Goal: Transaction & Acquisition: Purchase product/service

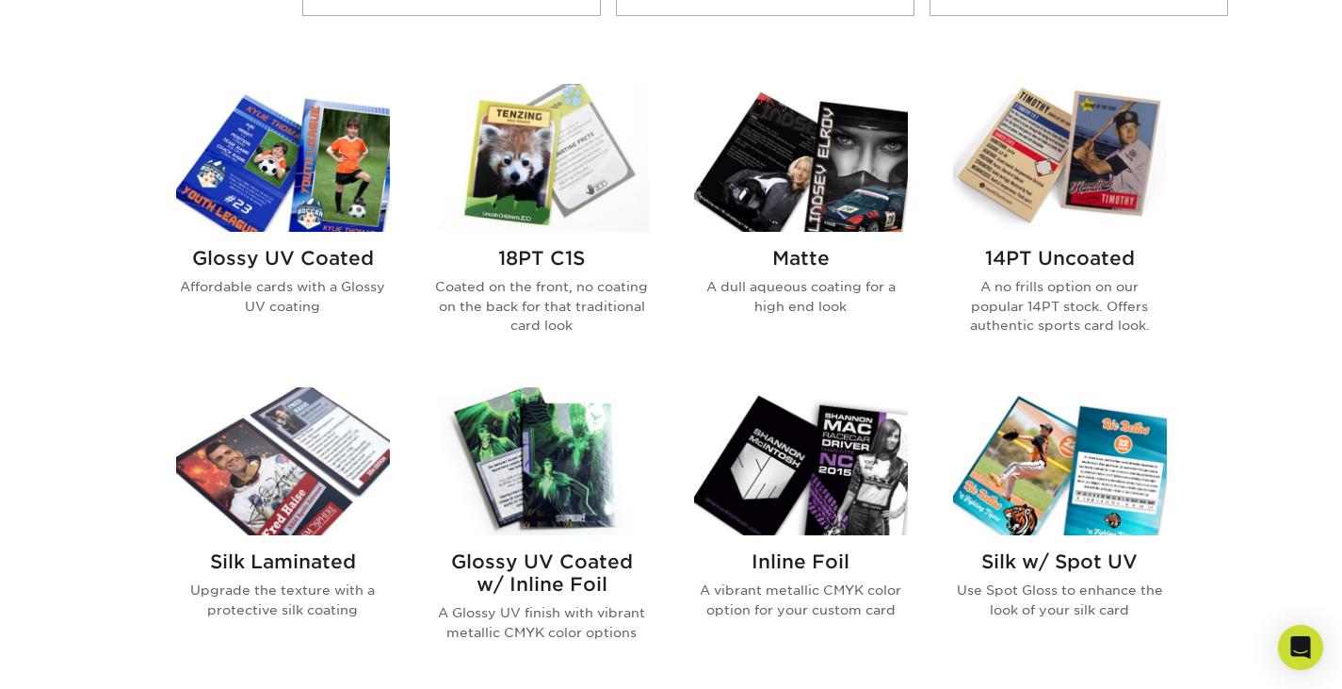
scroll to position [871, 0]
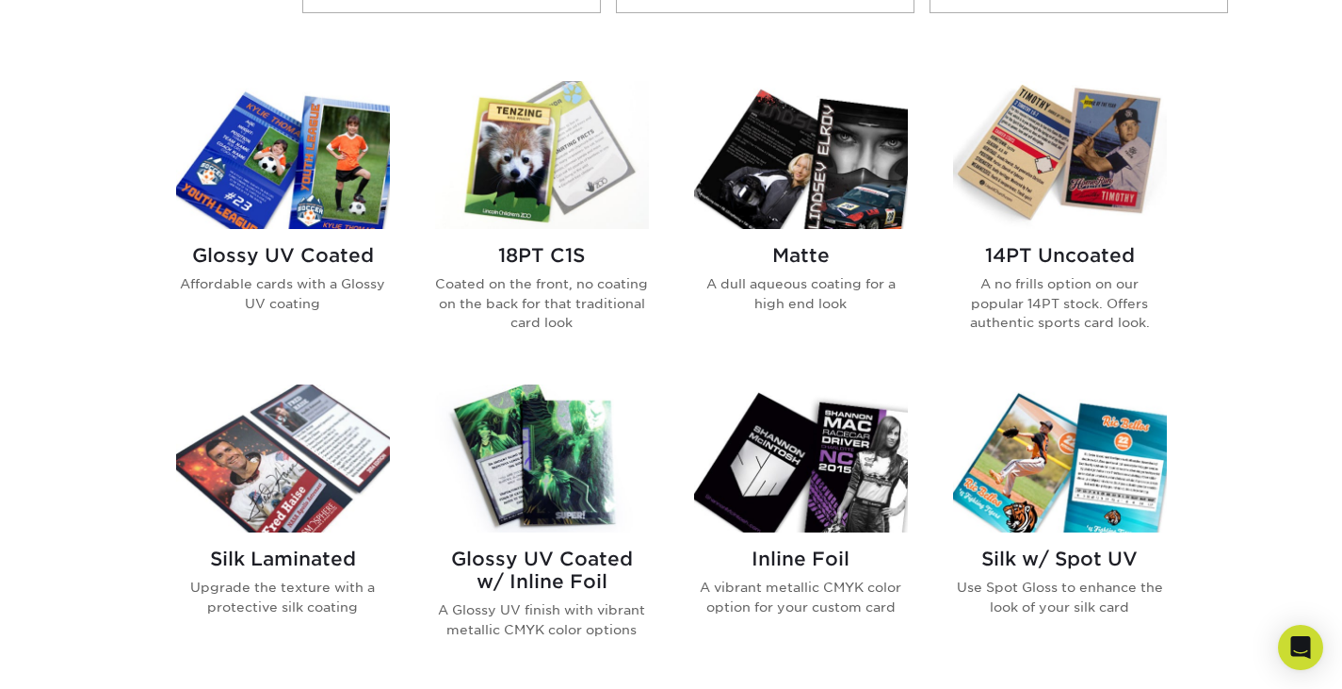
click at [1071, 195] on img at bounding box center [1060, 155] width 214 height 148
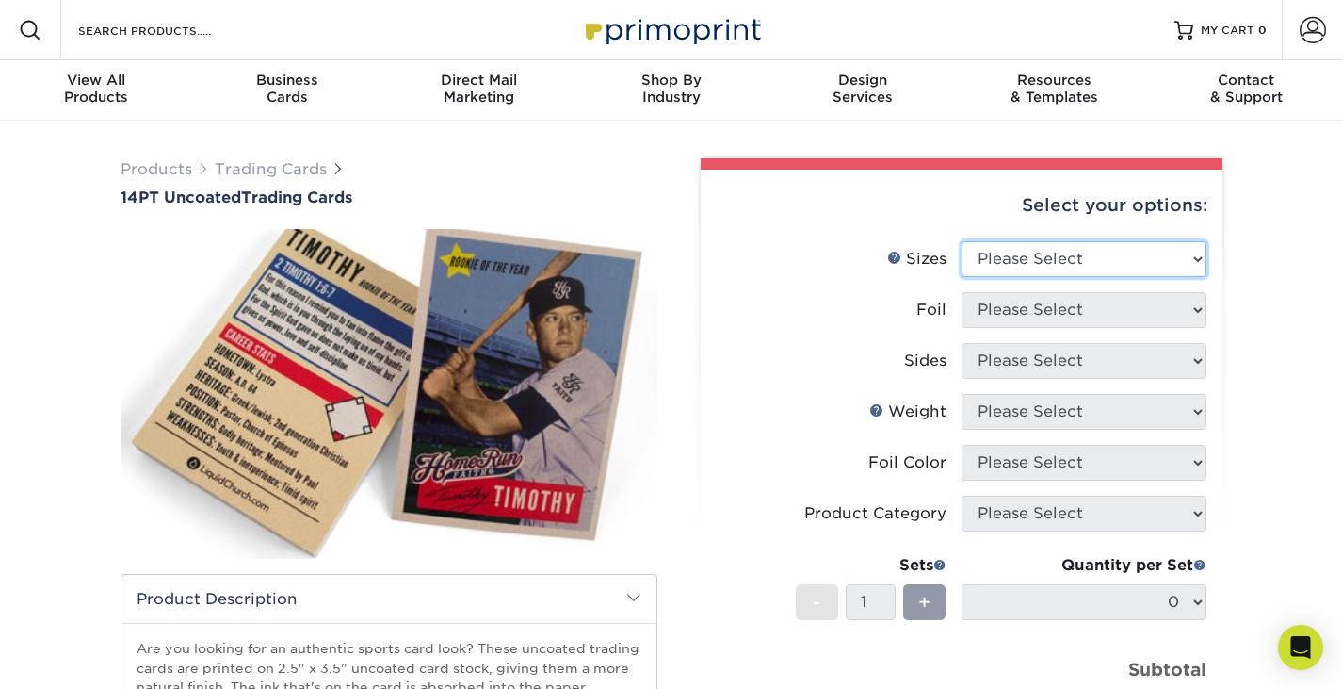
click at [1058, 259] on select "Please Select 2.5" x 3.5"" at bounding box center [1084, 259] width 245 height 36
select select "2.50x3.50"
click at [962, 241] on select "Please Select 2.5" x 3.5"" at bounding box center [1084, 259] width 245 height 36
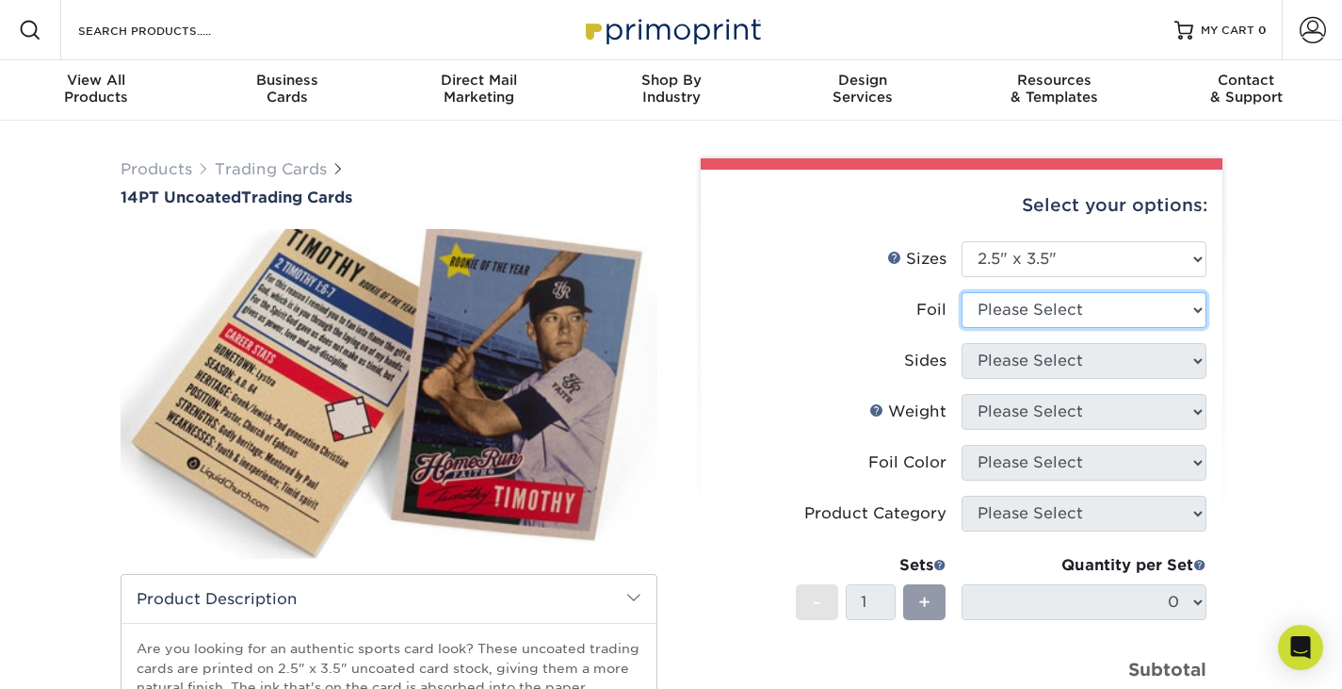
click at [1052, 300] on select "Please Select Yes No" at bounding box center [1084, 310] width 245 height 36
select select "0"
click at [962, 292] on select "Please Select Yes No" at bounding box center [1084, 310] width 245 height 36
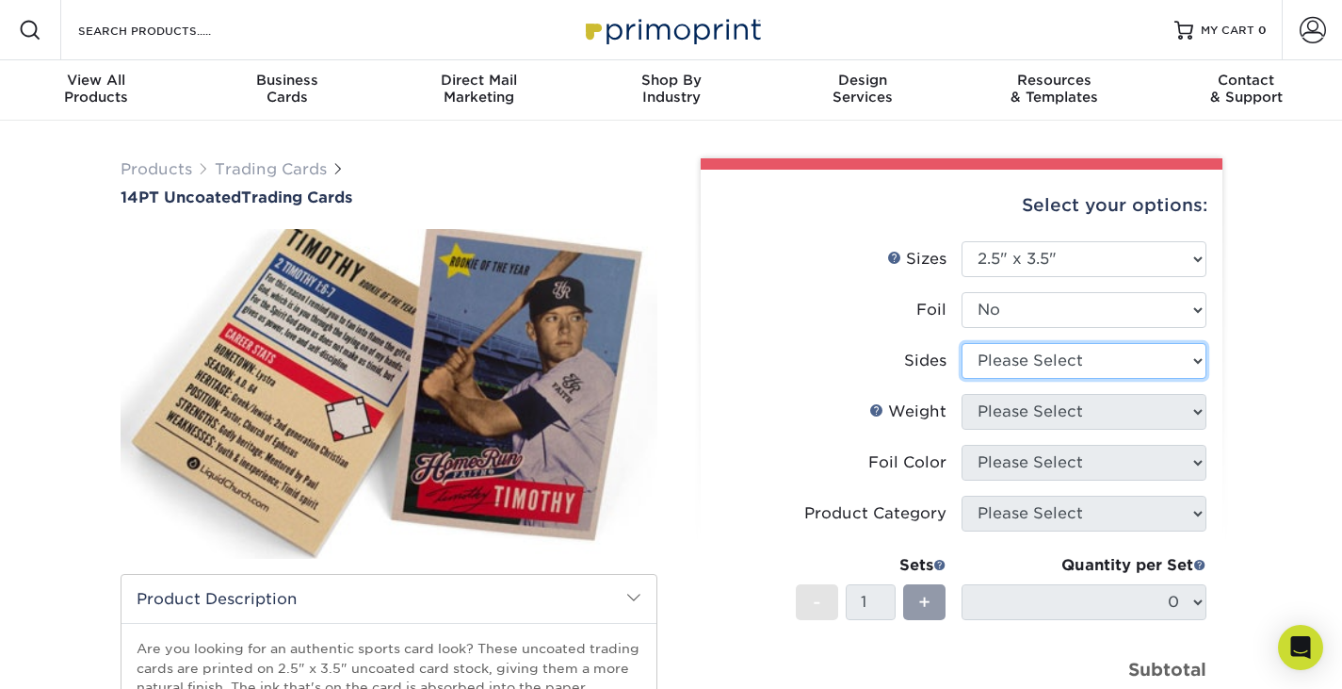
click at [1050, 367] on select "Please Select Print Both Sides Print Front Only" at bounding box center [1084, 361] width 245 height 36
select select "32d3c223-f82c-492b-b915-ba065a00862f"
click at [962, 343] on select "Please Select Print Both Sides Print Front Only" at bounding box center [1084, 361] width 245 height 36
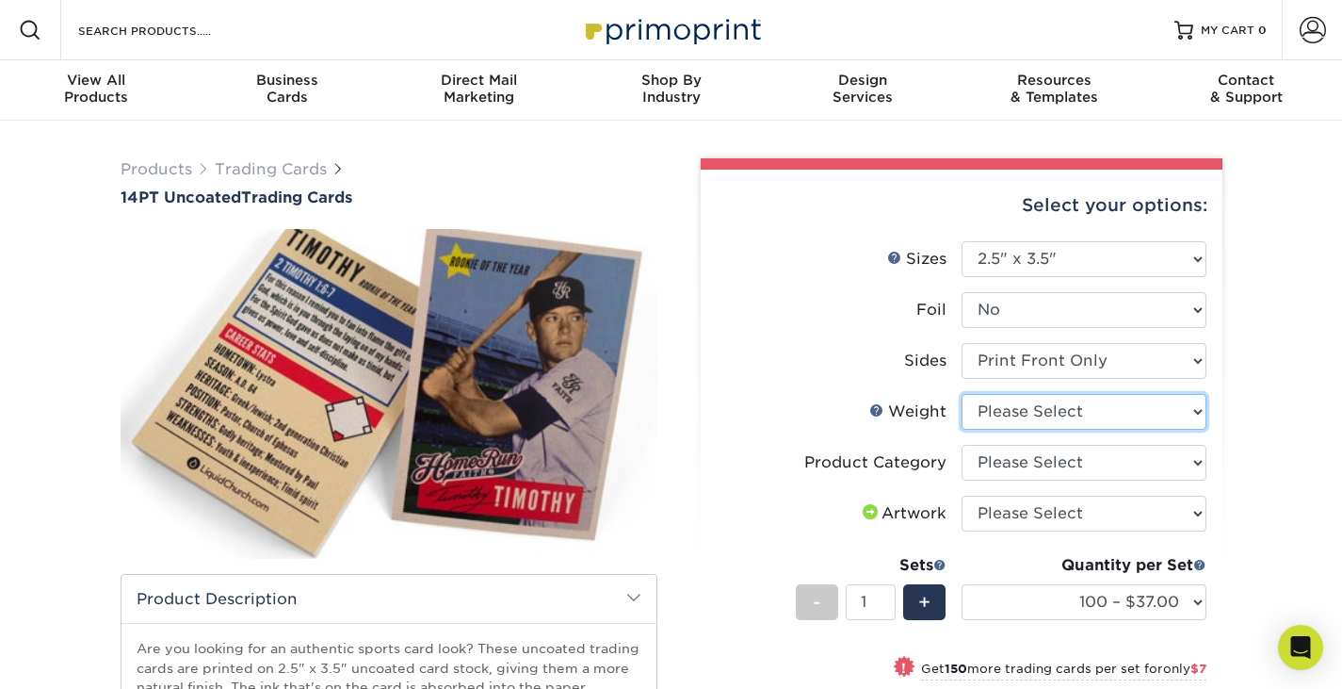
click at [1077, 411] on select "Please Select 14PT Uncoated" at bounding box center [1084, 412] width 245 height 36
select select "14PT Uncoated"
click at [962, 394] on select "Please Select 14PT Uncoated" at bounding box center [1084, 412] width 245 height 36
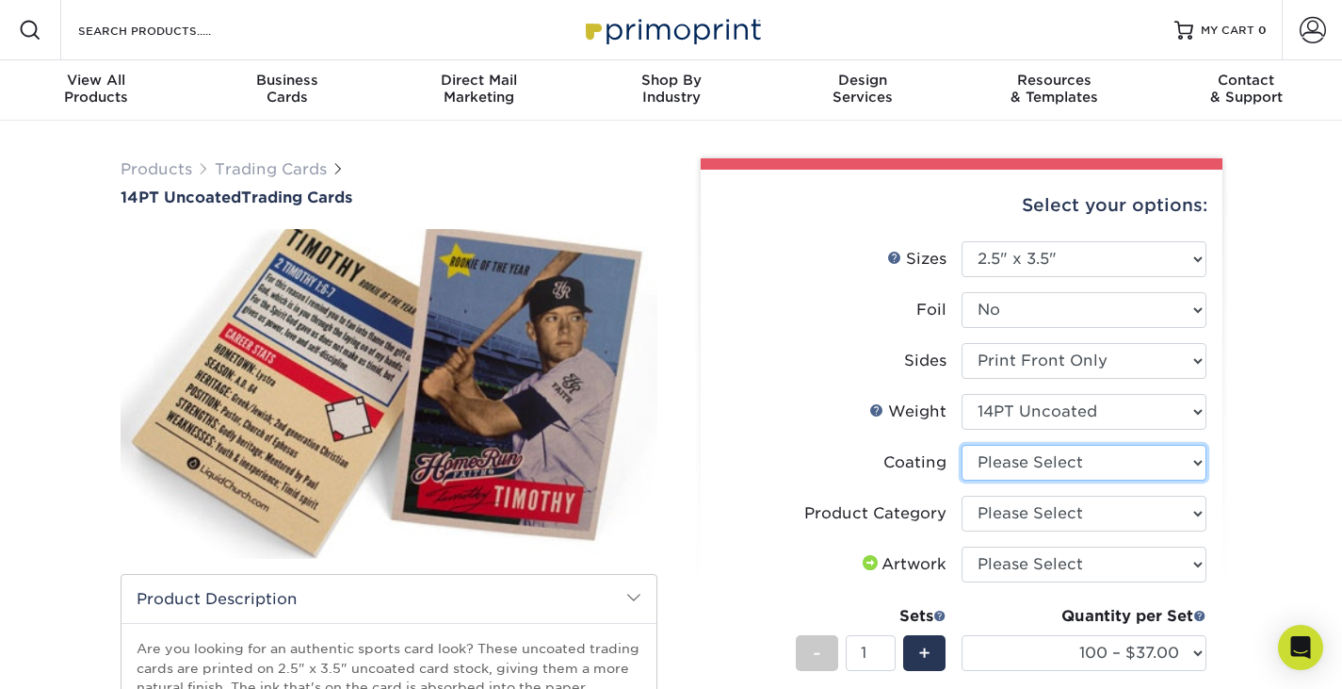
click at [1092, 462] on select at bounding box center [1084, 463] width 245 height 36
select select "3e7618de-abca-4bda-9f97-8b9129e913d8"
click at [962, 445] on select at bounding box center [1084, 463] width 245 height 36
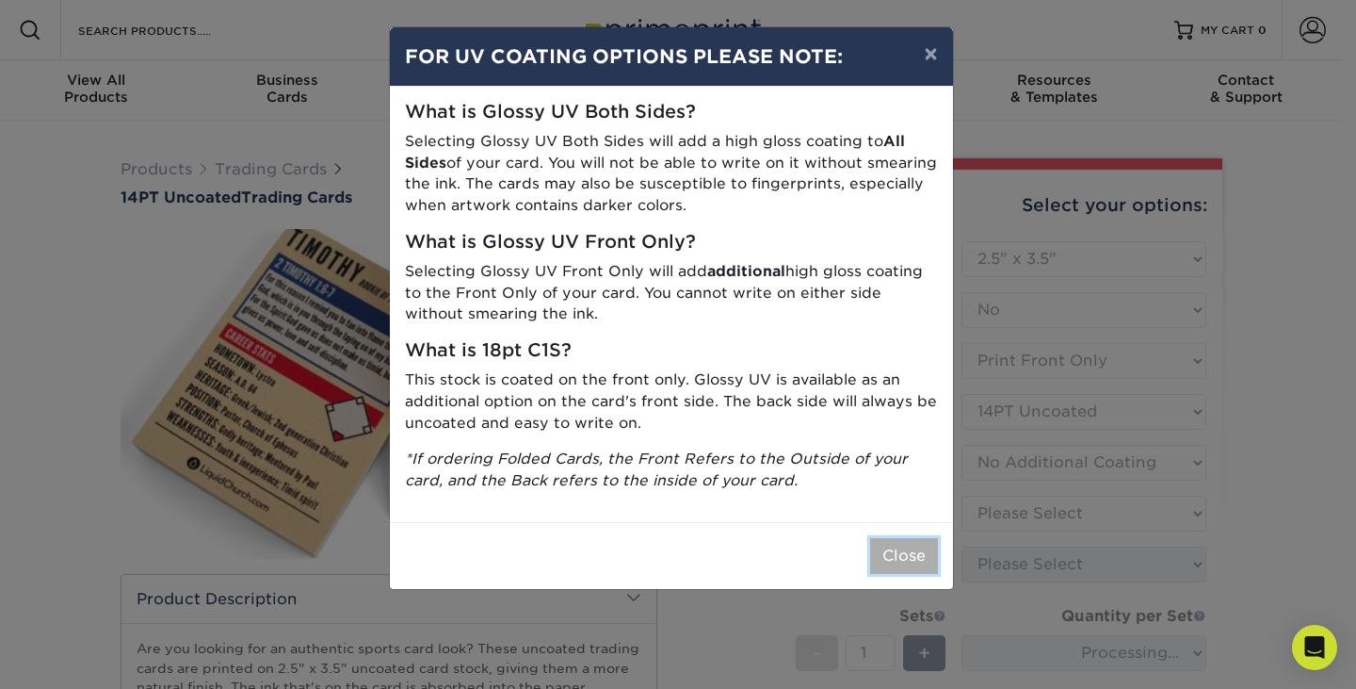
click at [911, 557] on button "Close" at bounding box center [904, 556] width 68 height 36
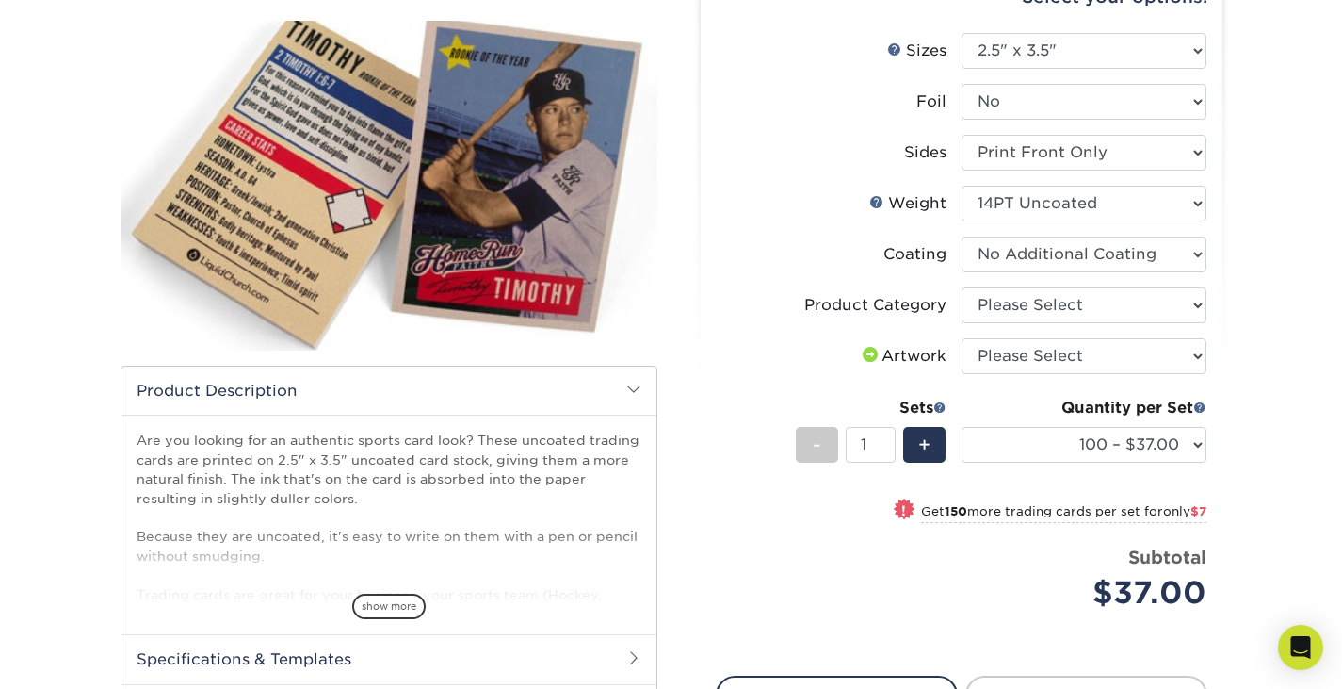
scroll to position [207, 0]
click at [1068, 297] on select "Please Select Trading Cards" at bounding box center [1084, 306] width 245 height 36
select select "c2f9bce9-36c2-409d-b101-c29d9d031e18"
click at [962, 288] on select "Please Select Trading Cards" at bounding box center [1084, 306] width 245 height 36
click at [1082, 356] on select "Please Select I will upload files I need a design - $100" at bounding box center [1084, 357] width 245 height 36
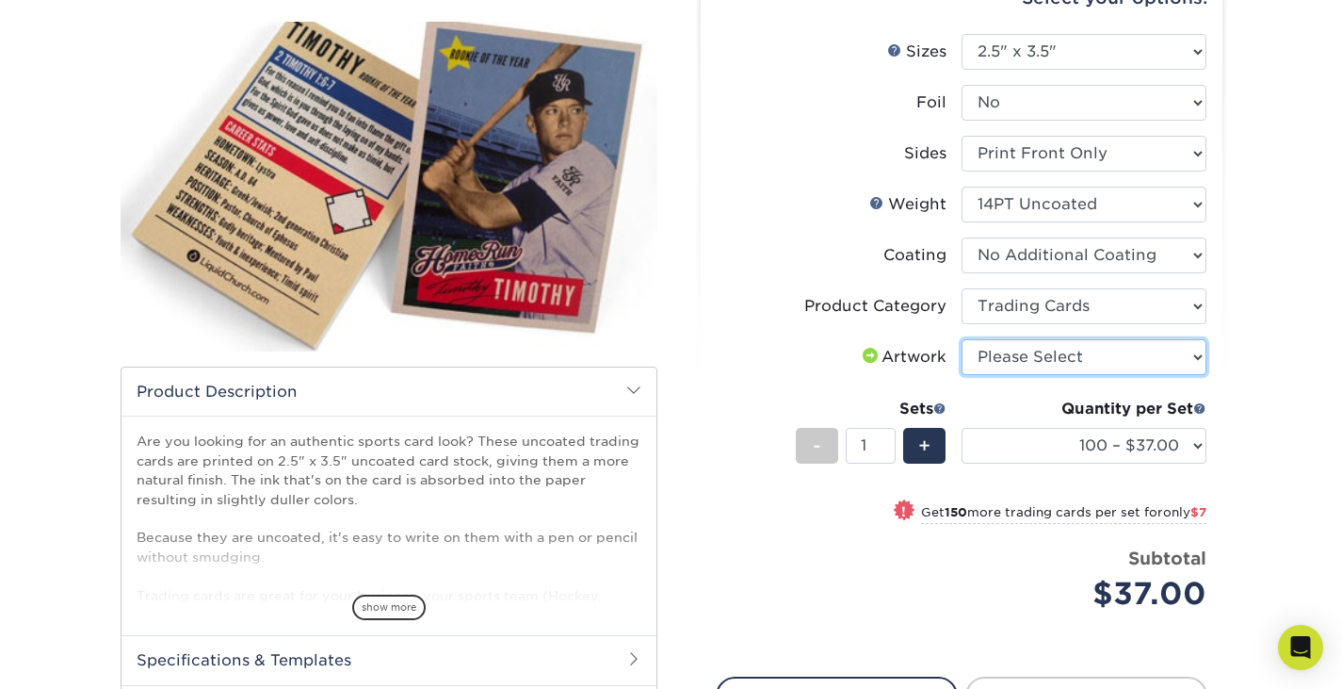
select select "upload"
click at [962, 339] on select "Please Select I will upload files I need a design - $100" at bounding box center [1084, 357] width 245 height 36
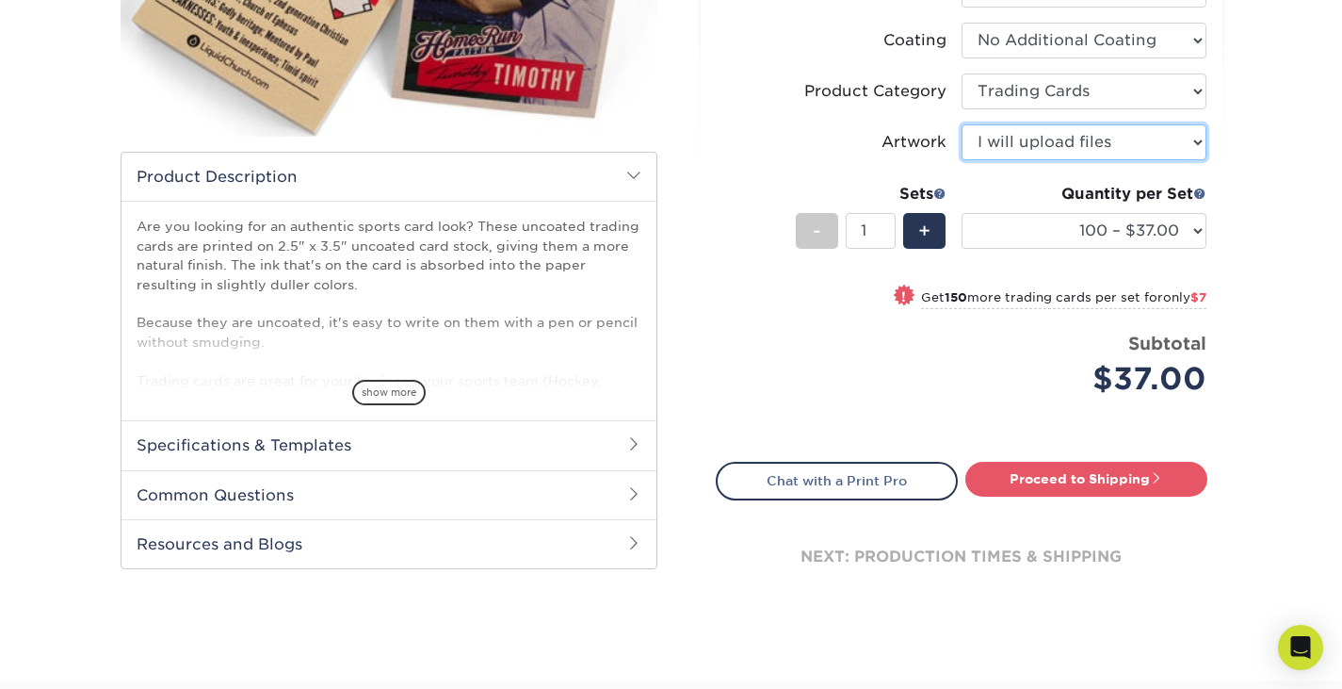
scroll to position [428, 0]
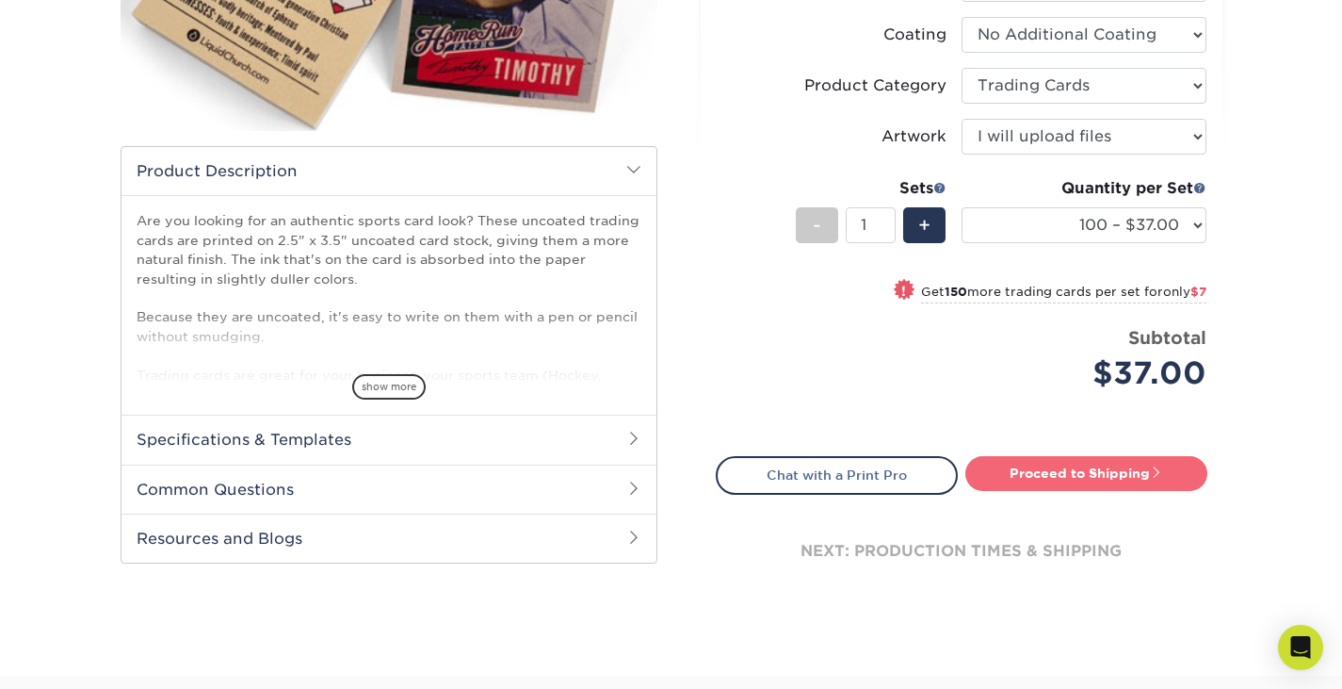
click at [1056, 471] on link "Proceed to Shipping" at bounding box center [1086, 473] width 242 height 34
type input "Set 1"
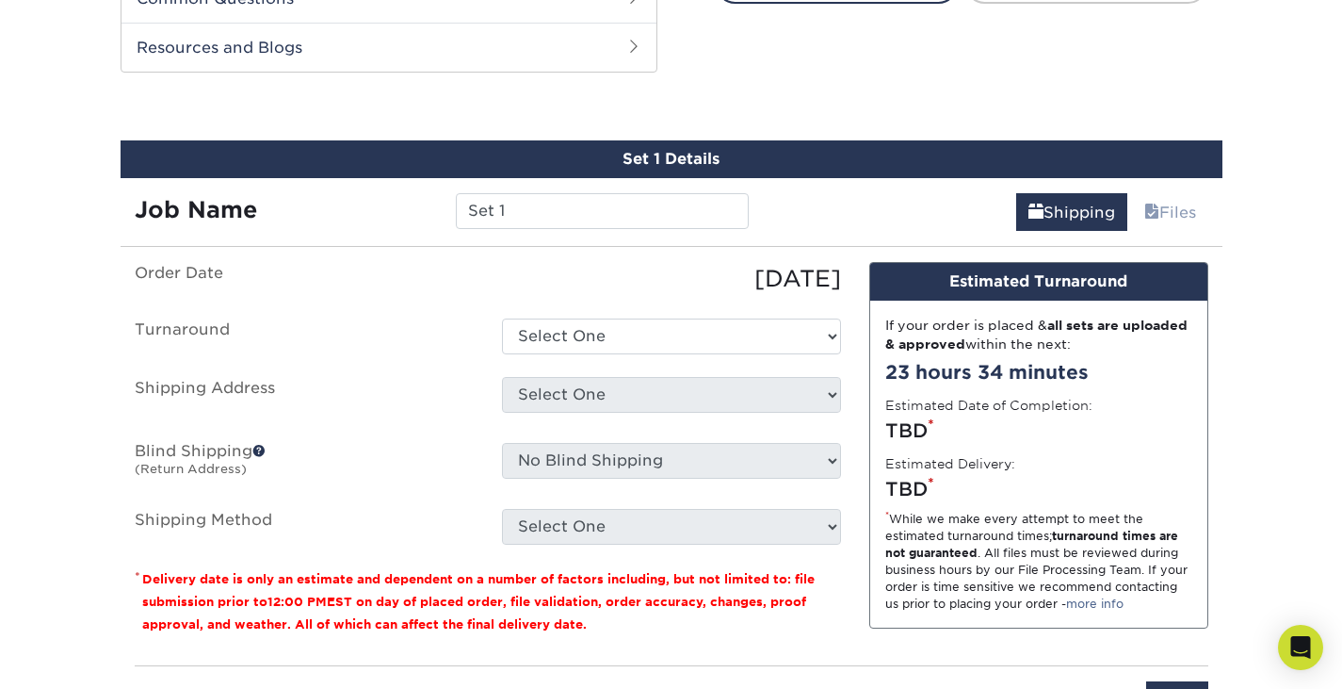
scroll to position [934, 0]
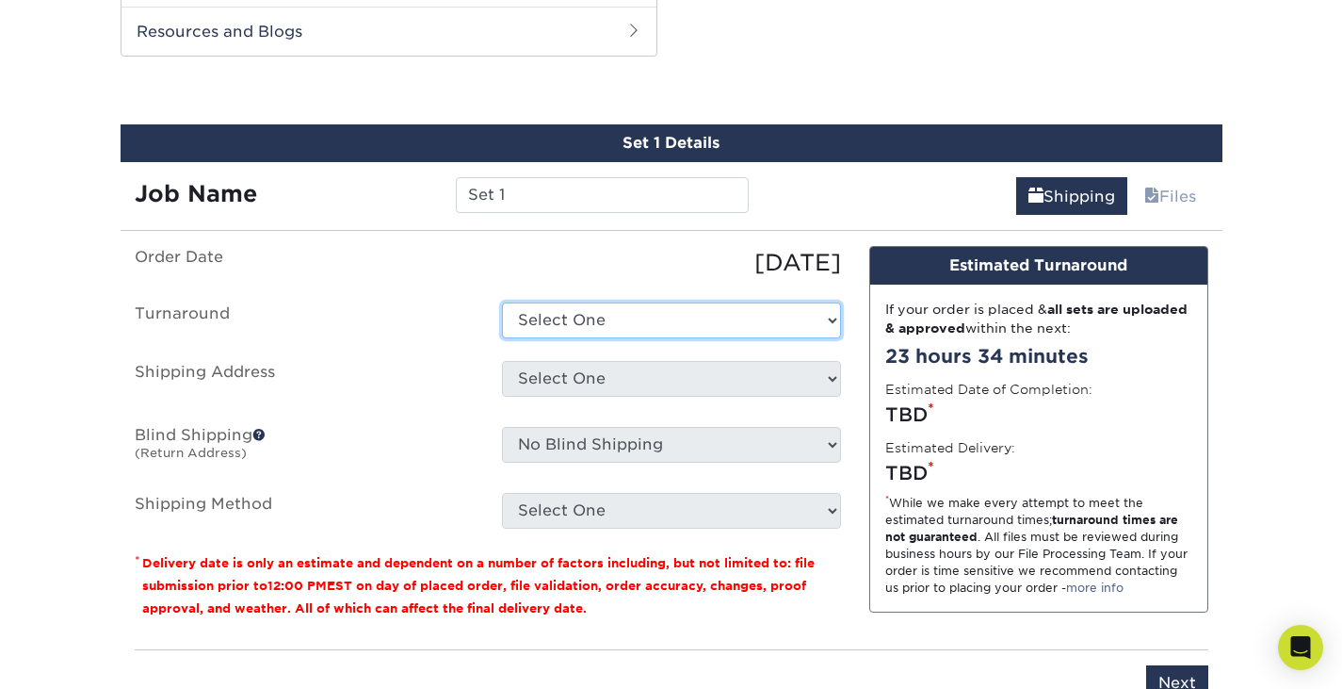
click at [696, 330] on select "Select One 2-4 Business Days 2 Day Next Business Day" at bounding box center [671, 320] width 339 height 36
select select "41ab8800-1887-4177-b7aa-d764ee521636"
click at [502, 302] on select "Select One 2-4 Business Days 2 Day Next Business Day" at bounding box center [671, 320] width 339 height 36
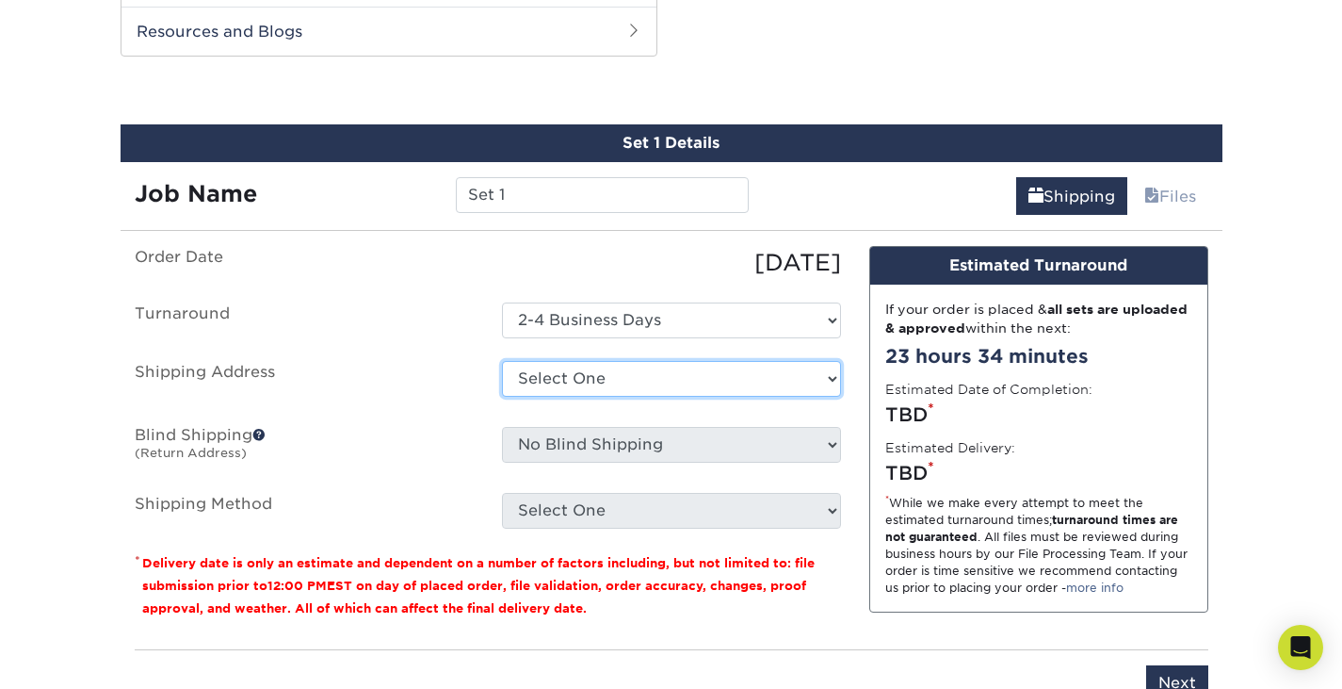
click at [651, 381] on select "Select One + Add New Address - Login" at bounding box center [671, 379] width 339 height 36
select select "newaddress"
click at [502, 361] on select "Select One + Add New Address - Login" at bounding box center [671, 379] width 339 height 36
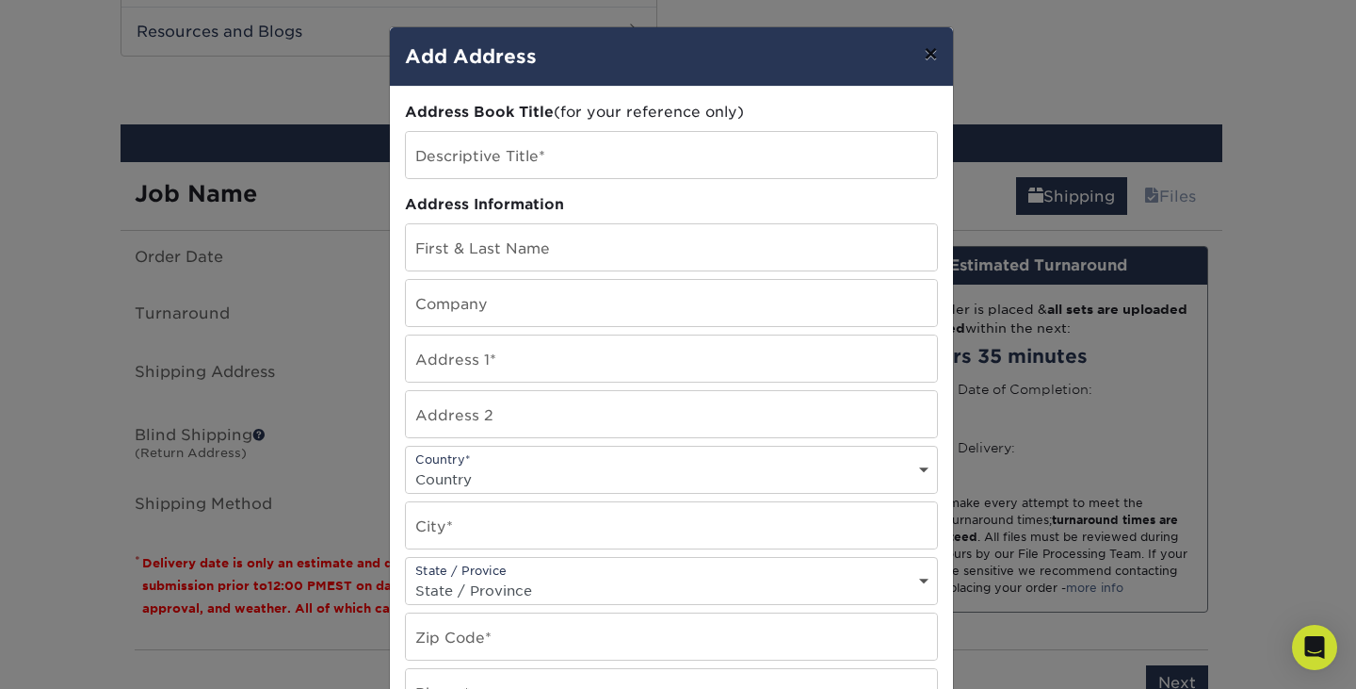
click at [923, 41] on button "×" at bounding box center [930, 53] width 43 height 53
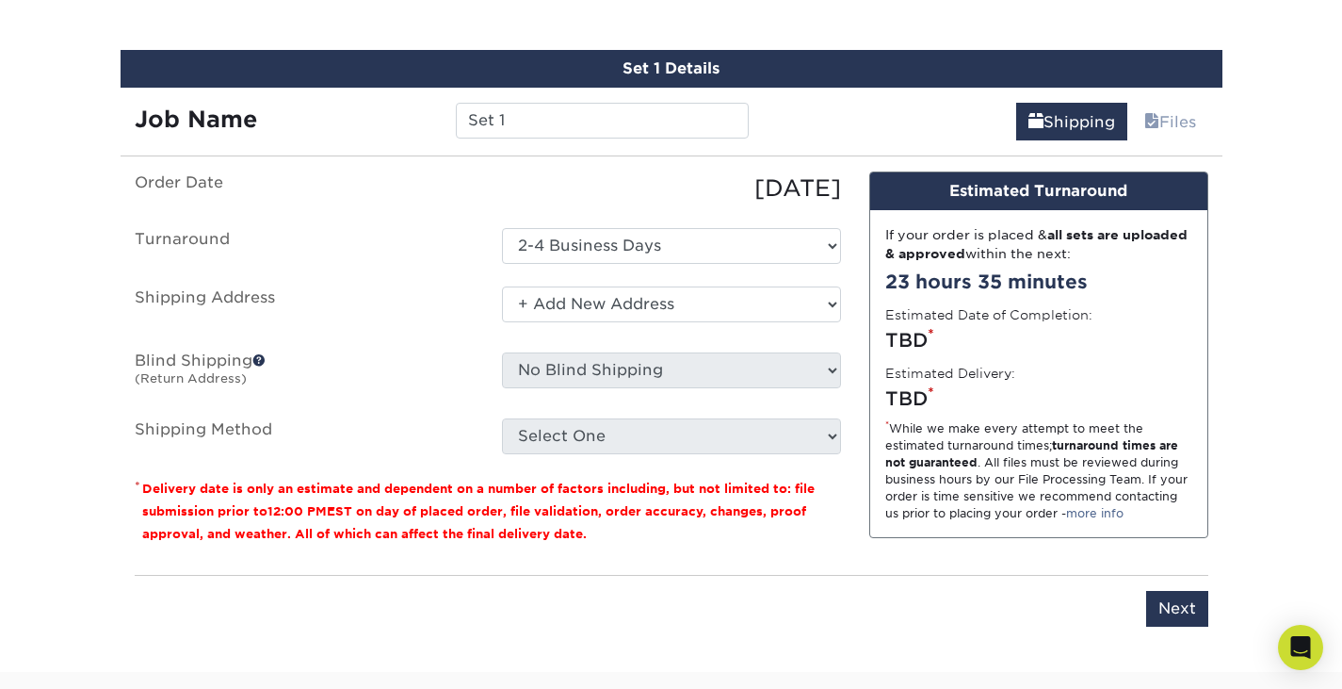
scroll to position [1008, 0]
